Goal: Find specific page/section: Find specific page/section

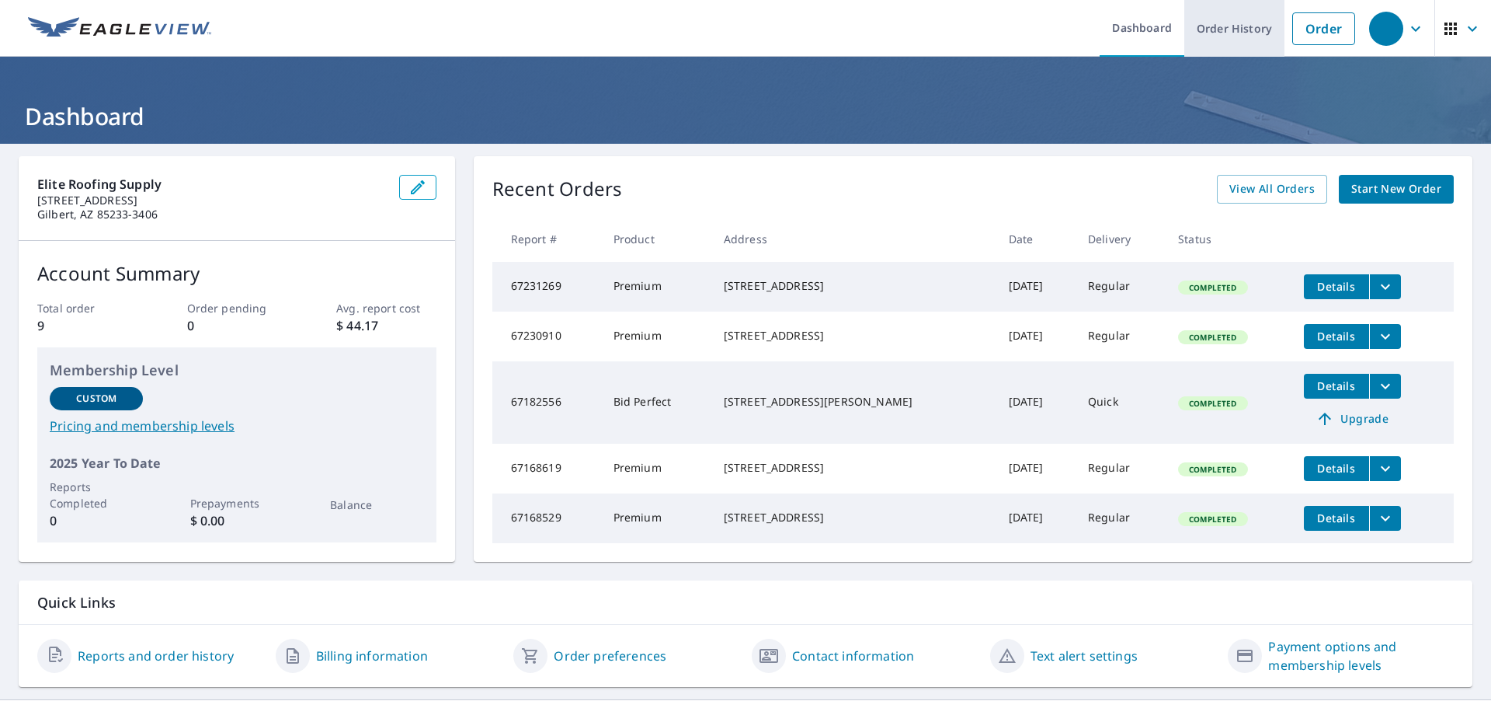
click at [1212, 33] on link "Order History" at bounding box center [1234, 28] width 100 height 57
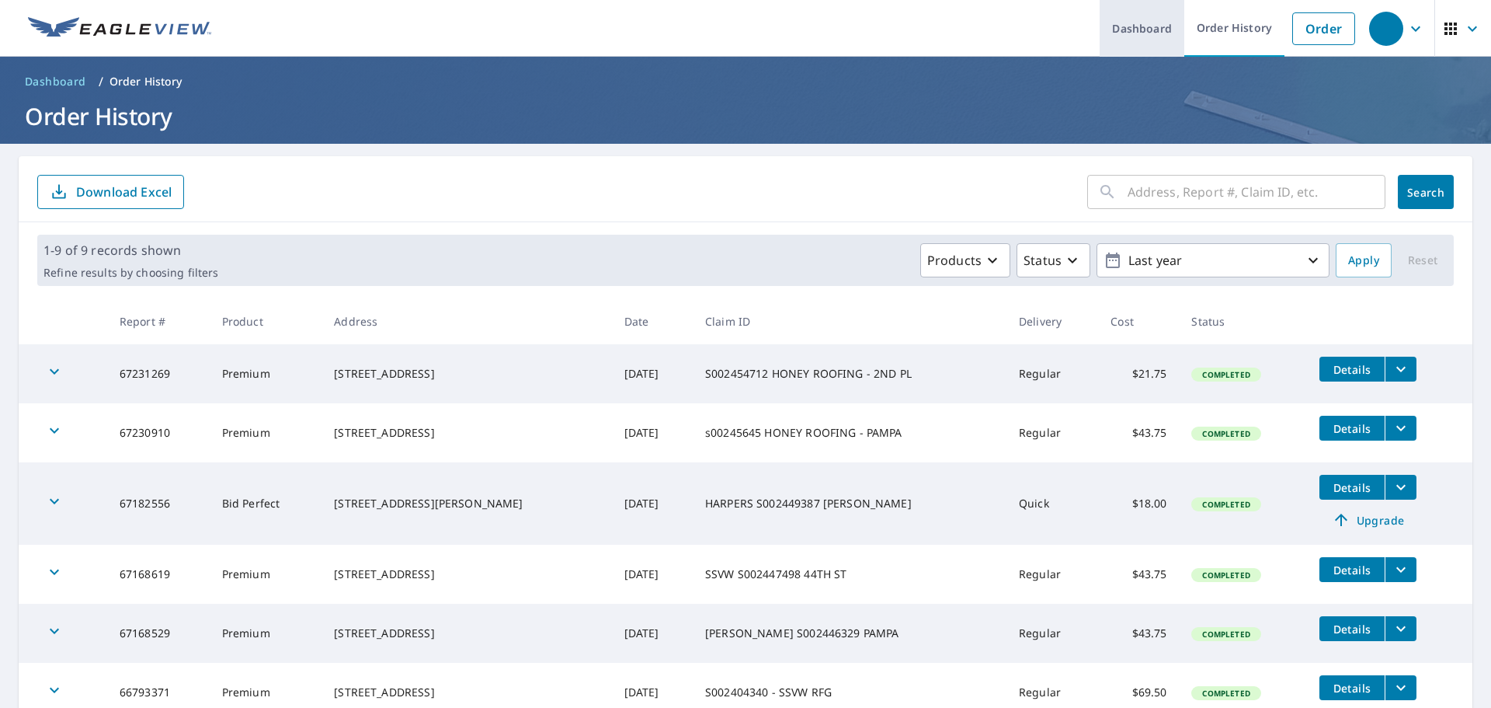
click at [1116, 31] on link "Dashboard" at bounding box center [1142, 28] width 85 height 57
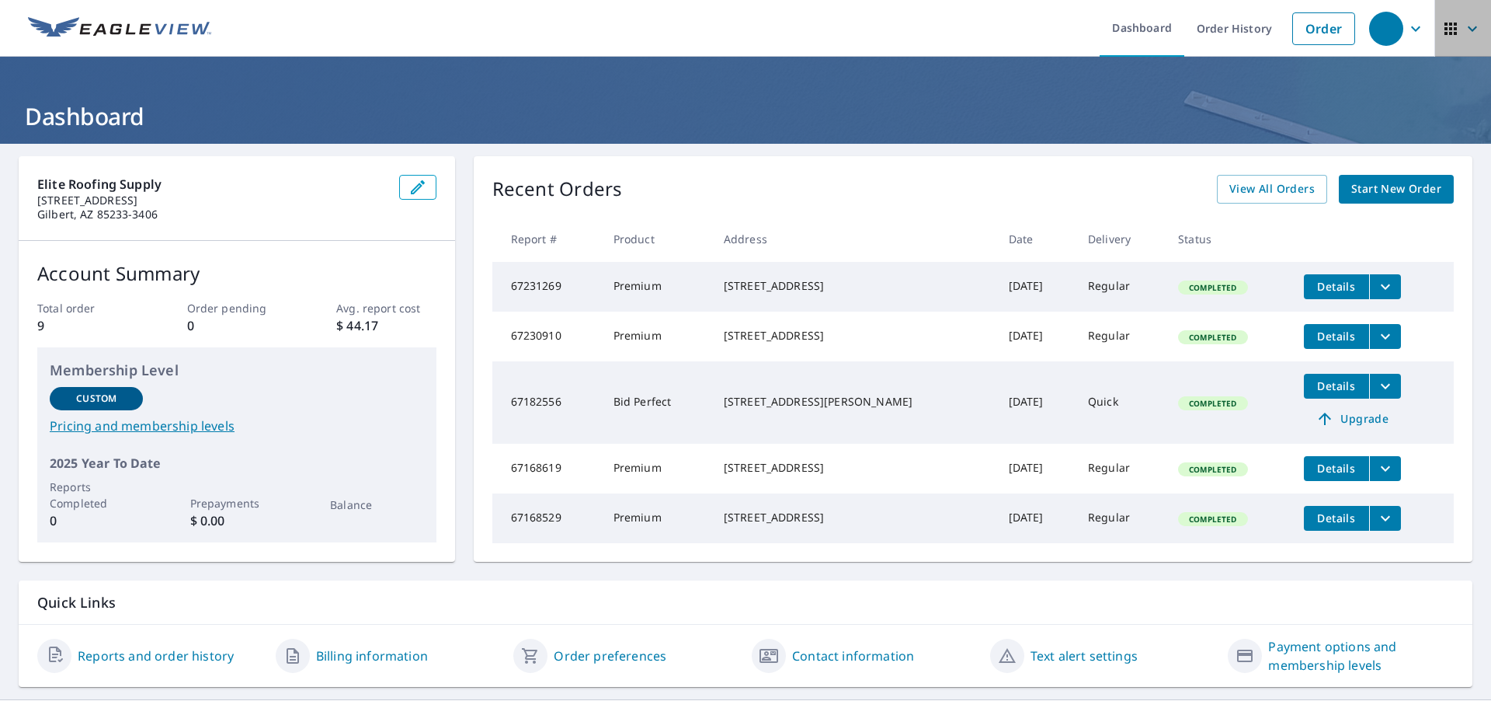
click at [1464, 39] on span "button" at bounding box center [1463, 28] width 43 height 37
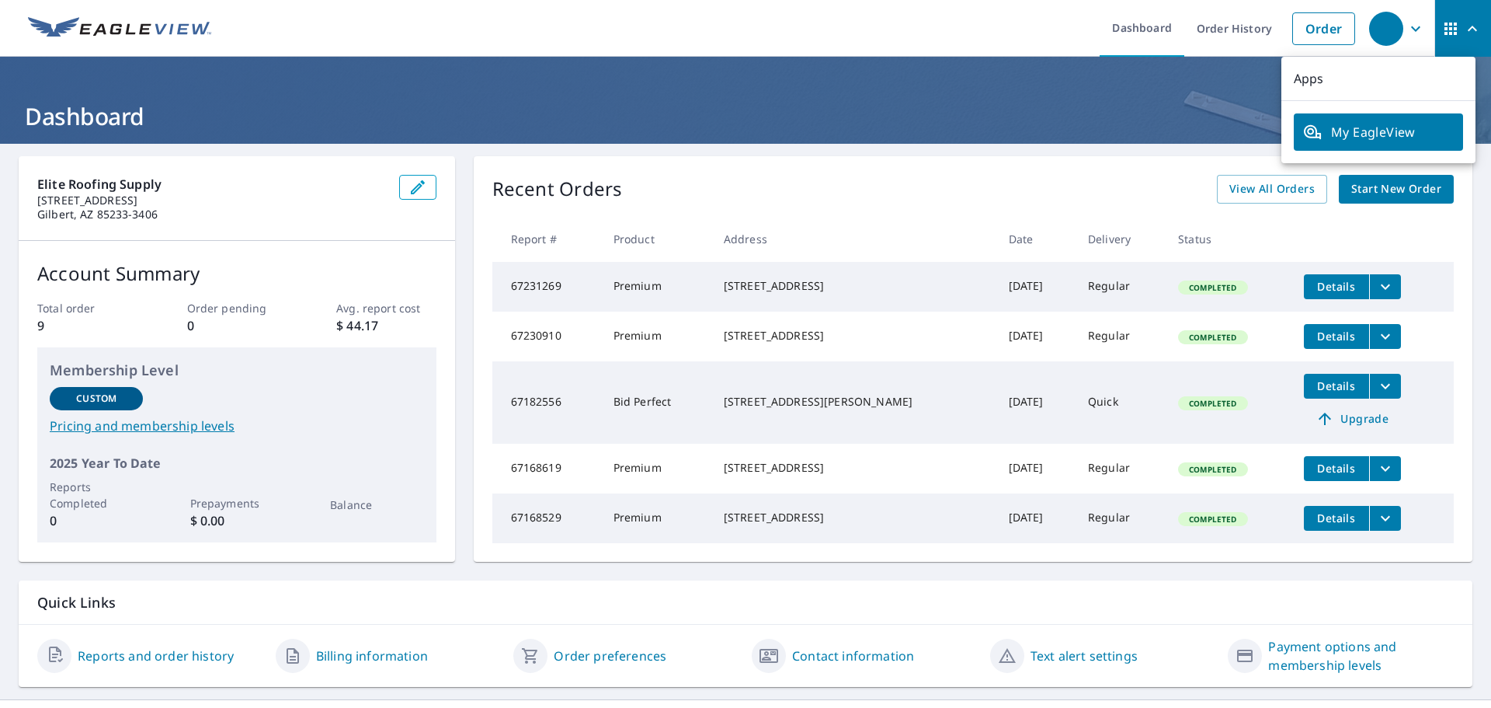
click at [1464, 39] on span "button" at bounding box center [1463, 28] width 43 height 37
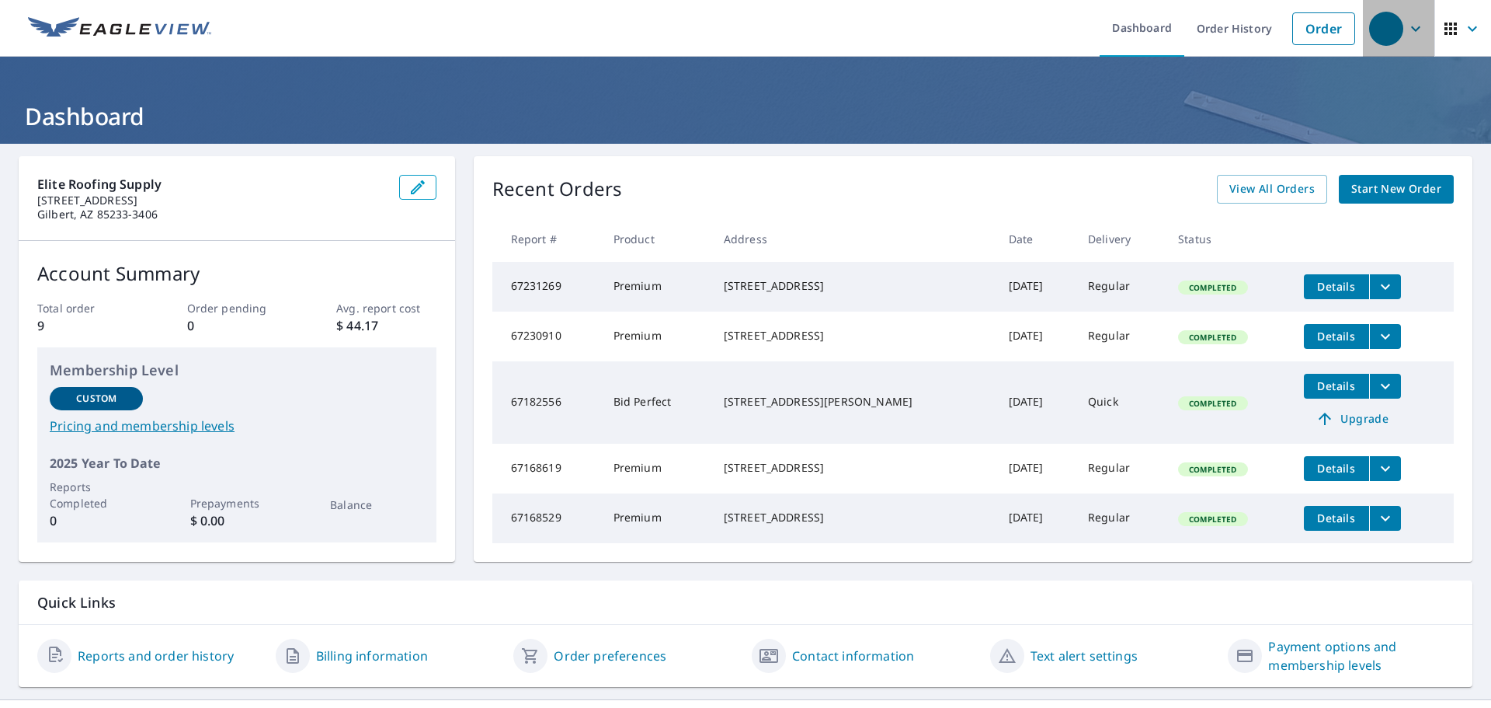
click at [1407, 33] on icon "button" at bounding box center [1416, 28] width 19 height 19
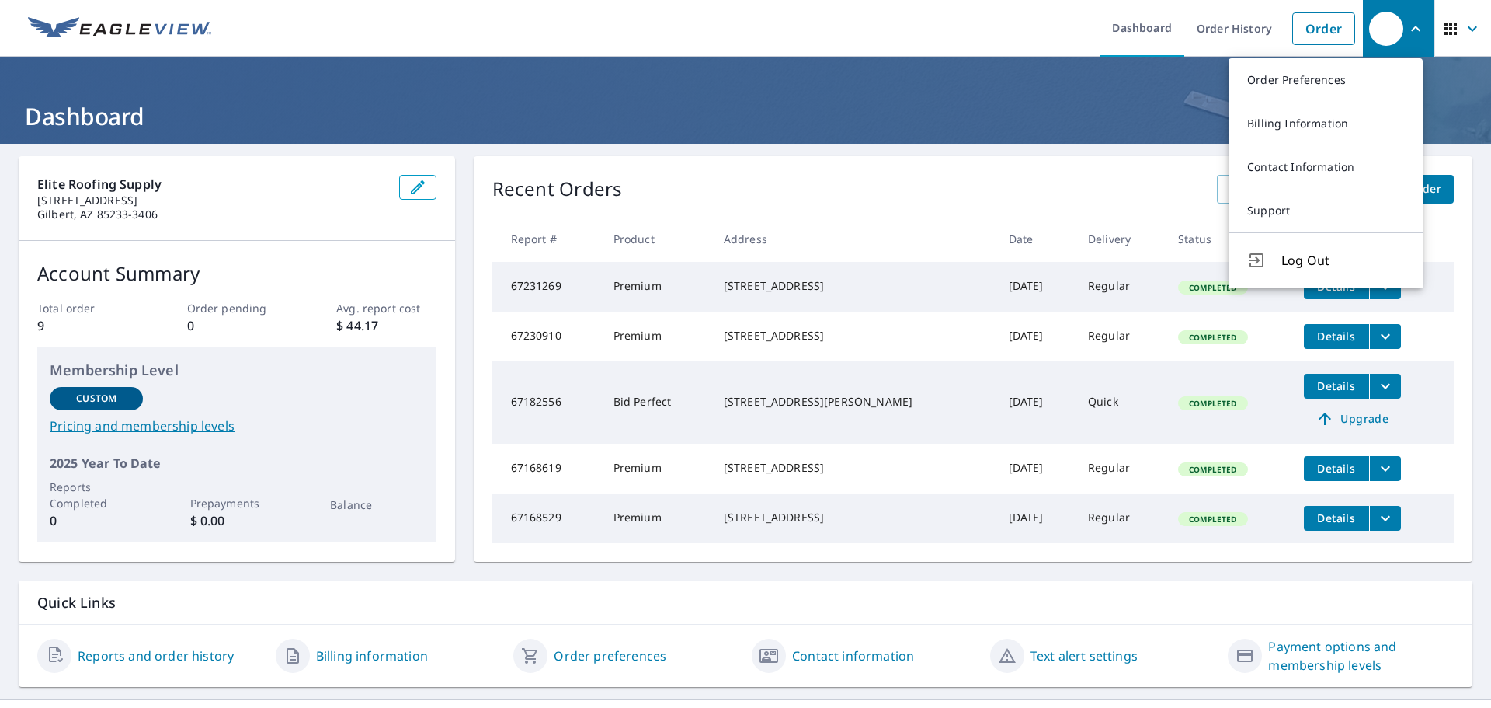
click at [1407, 33] on icon "button" at bounding box center [1416, 28] width 19 height 19
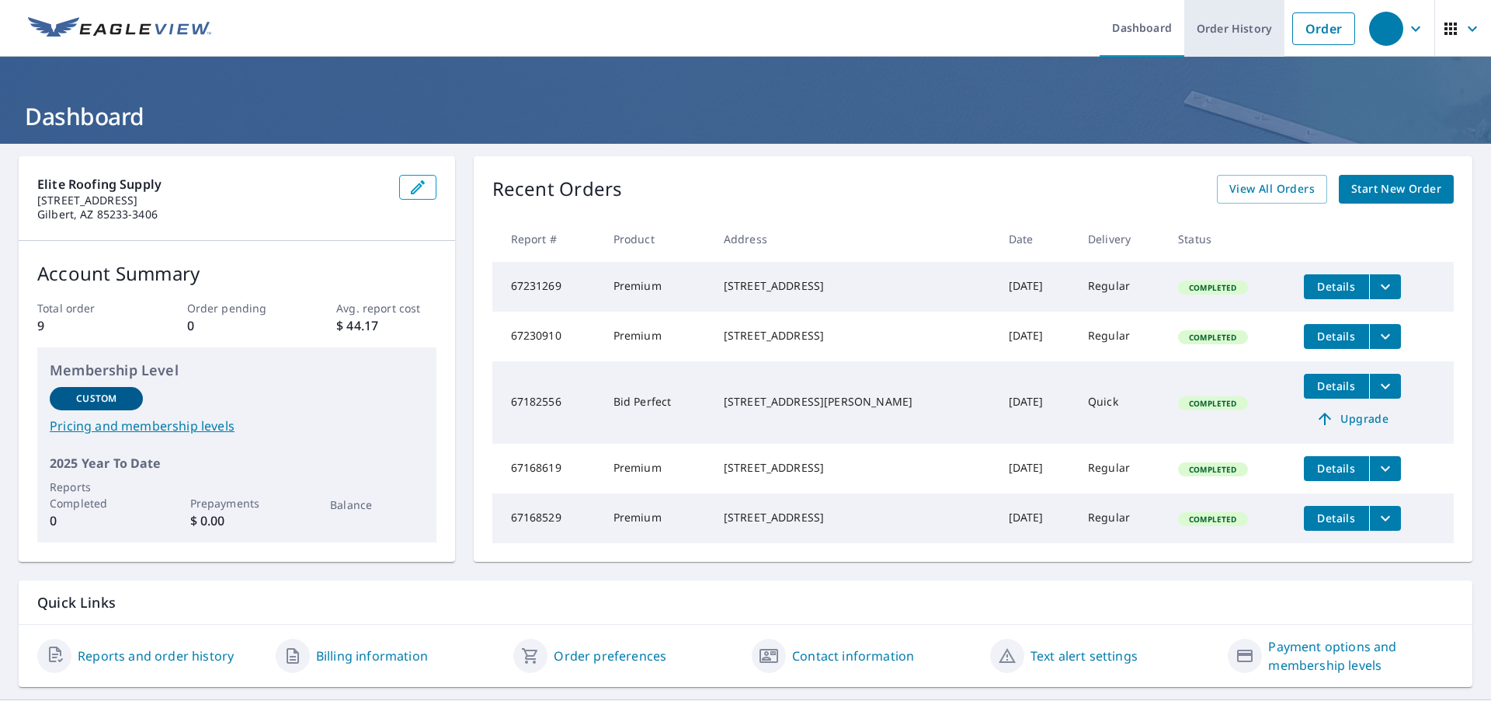
click at [1225, 33] on link "Order History" at bounding box center [1234, 28] width 100 height 57
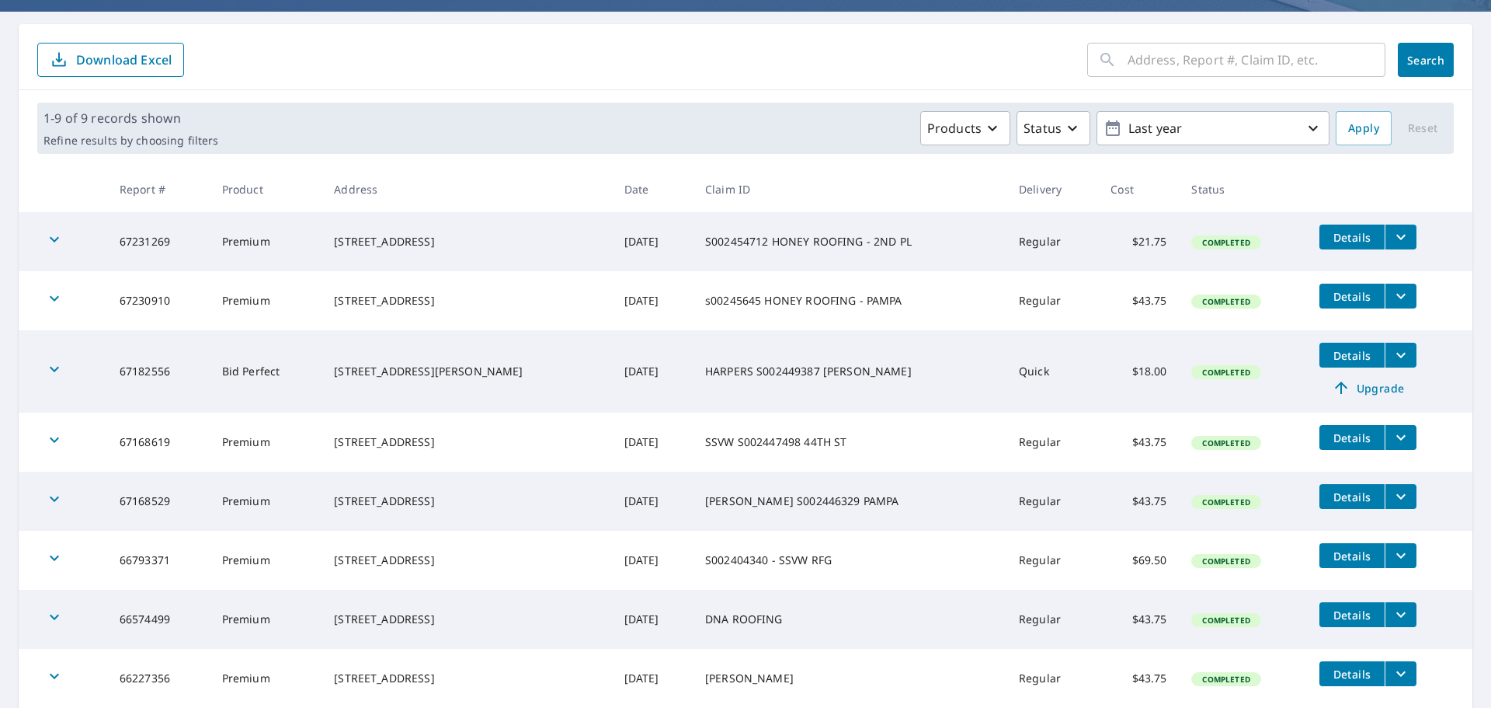
scroll to position [234, 0]
